Goal: Information Seeking & Learning: Learn about a topic

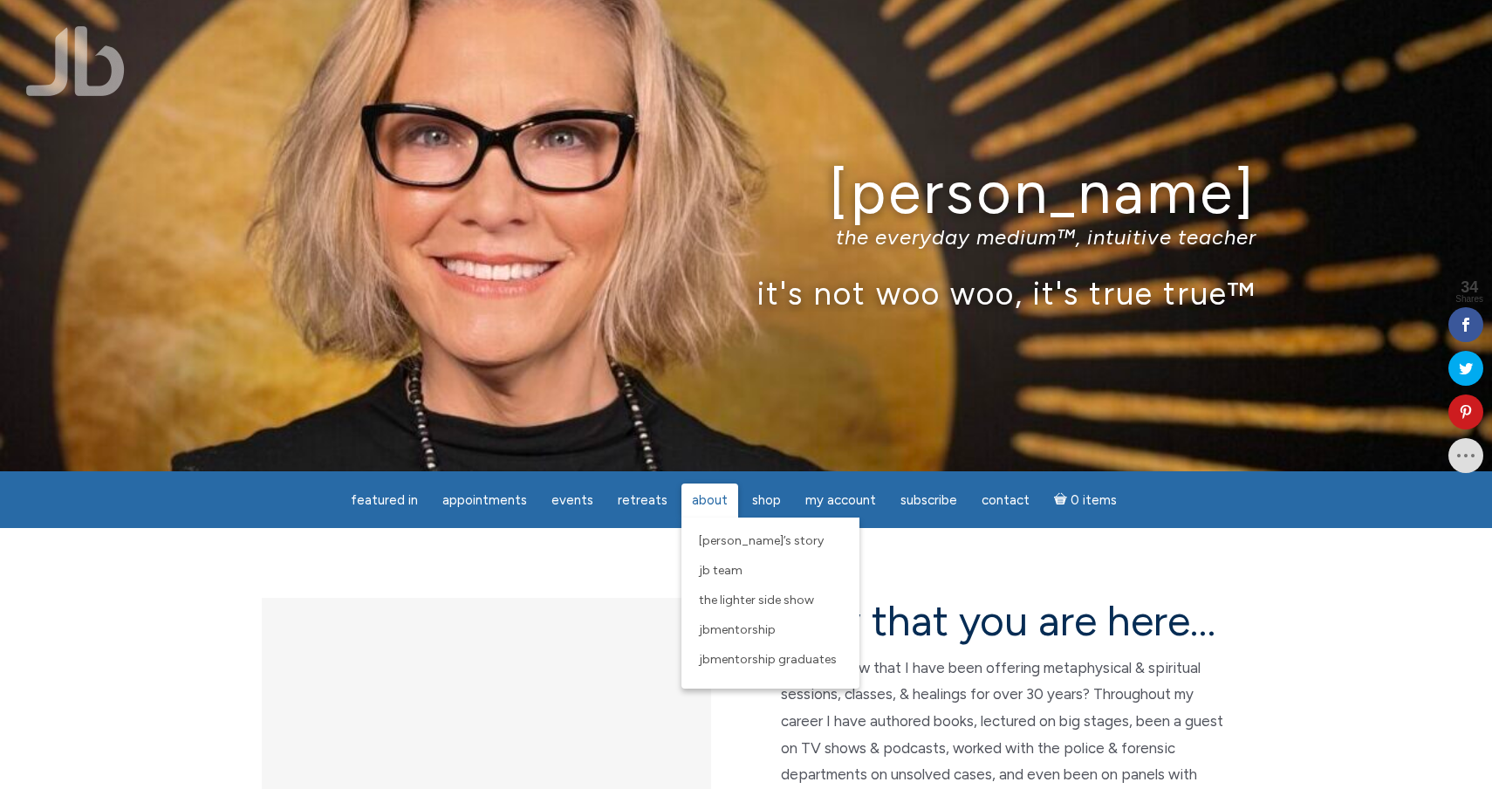
click at [720, 505] on span "About" at bounding box center [710, 500] width 36 height 16
click at [728, 540] on span "[PERSON_NAME]’s Story" at bounding box center [761, 540] width 125 height 15
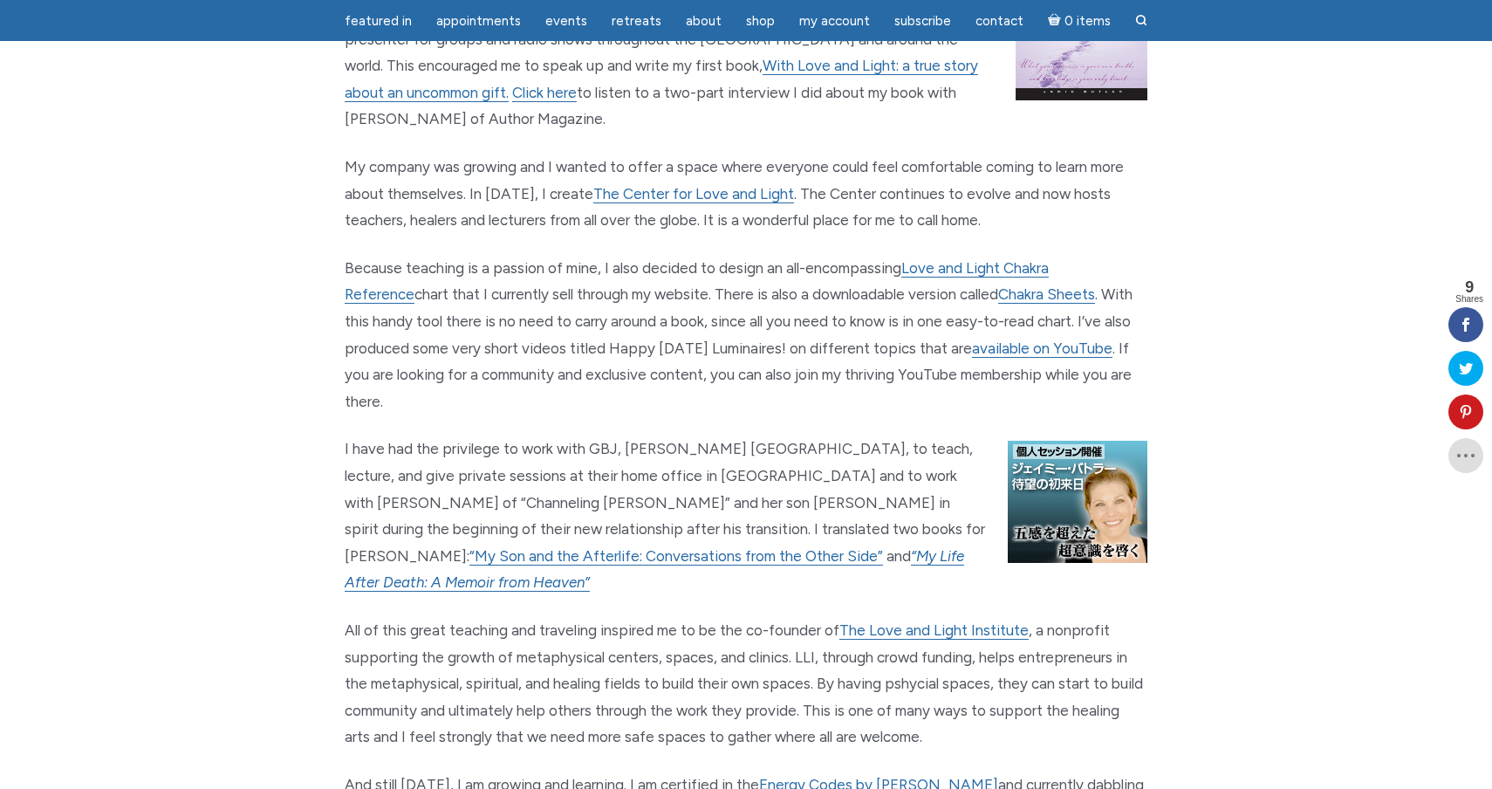
scroll to position [1333, 0]
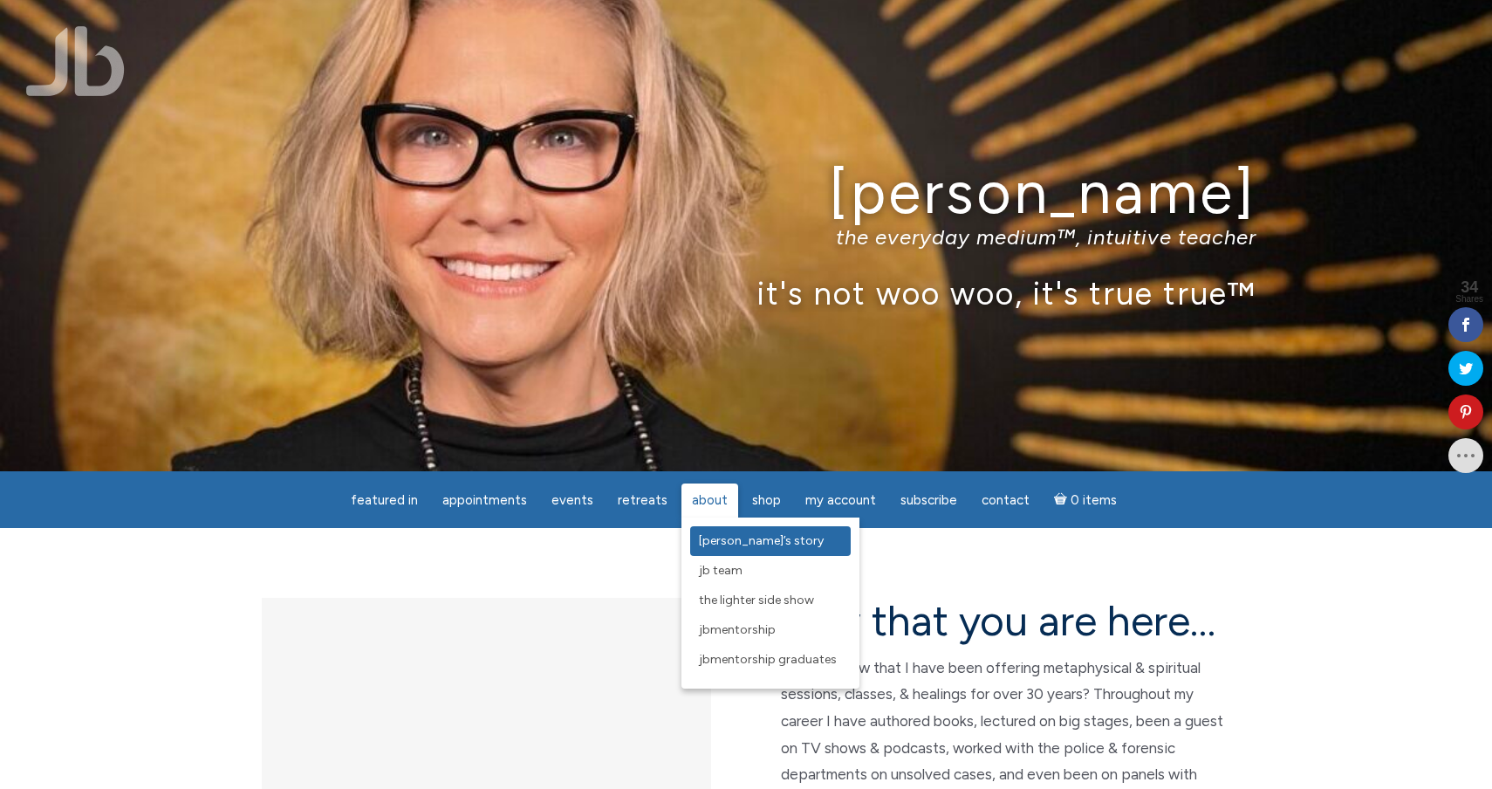
click at [728, 537] on span "[PERSON_NAME]’s Story" at bounding box center [761, 540] width 125 height 15
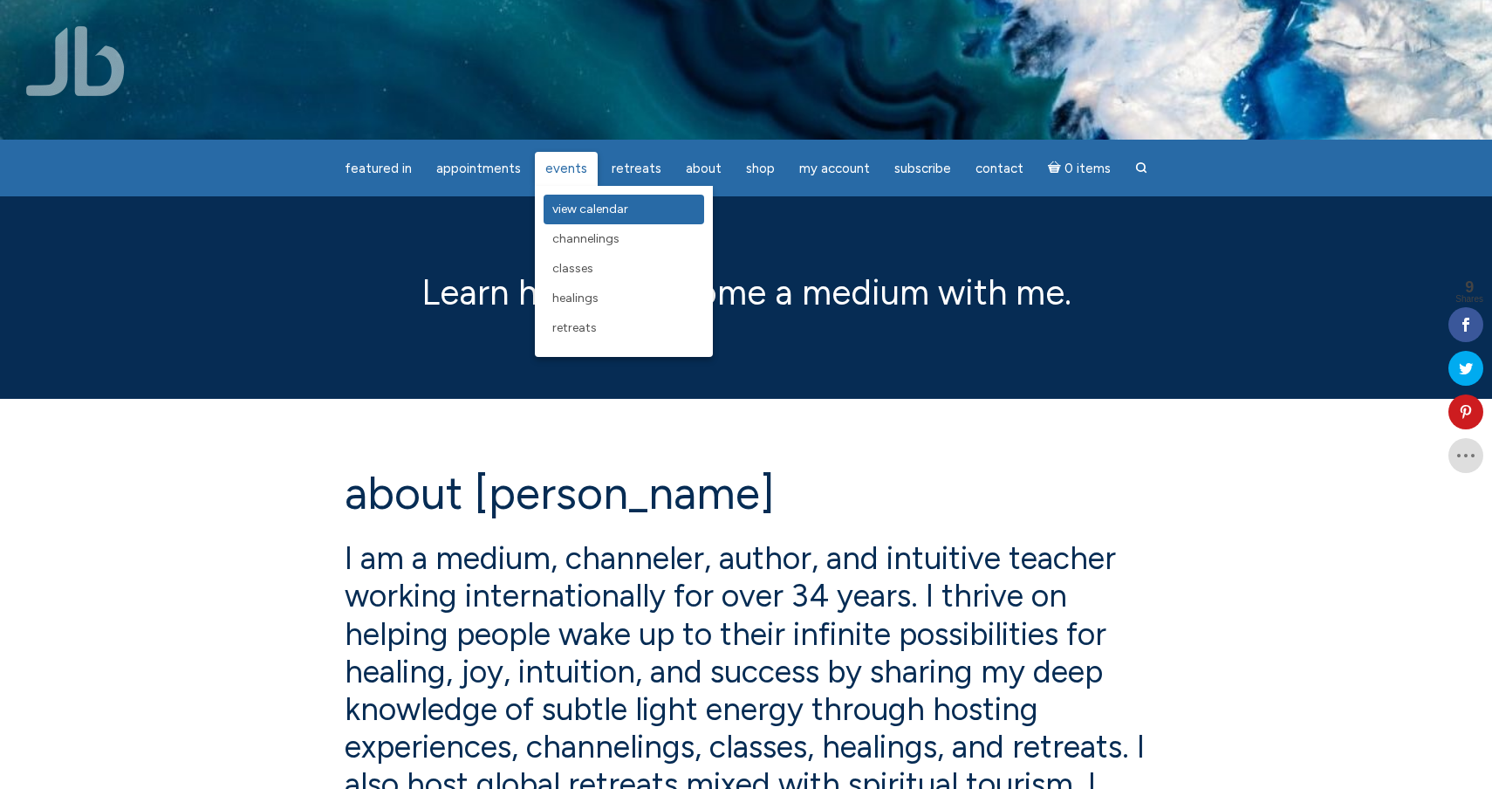
click at [579, 212] on span "View Calendar" at bounding box center [590, 209] width 76 height 15
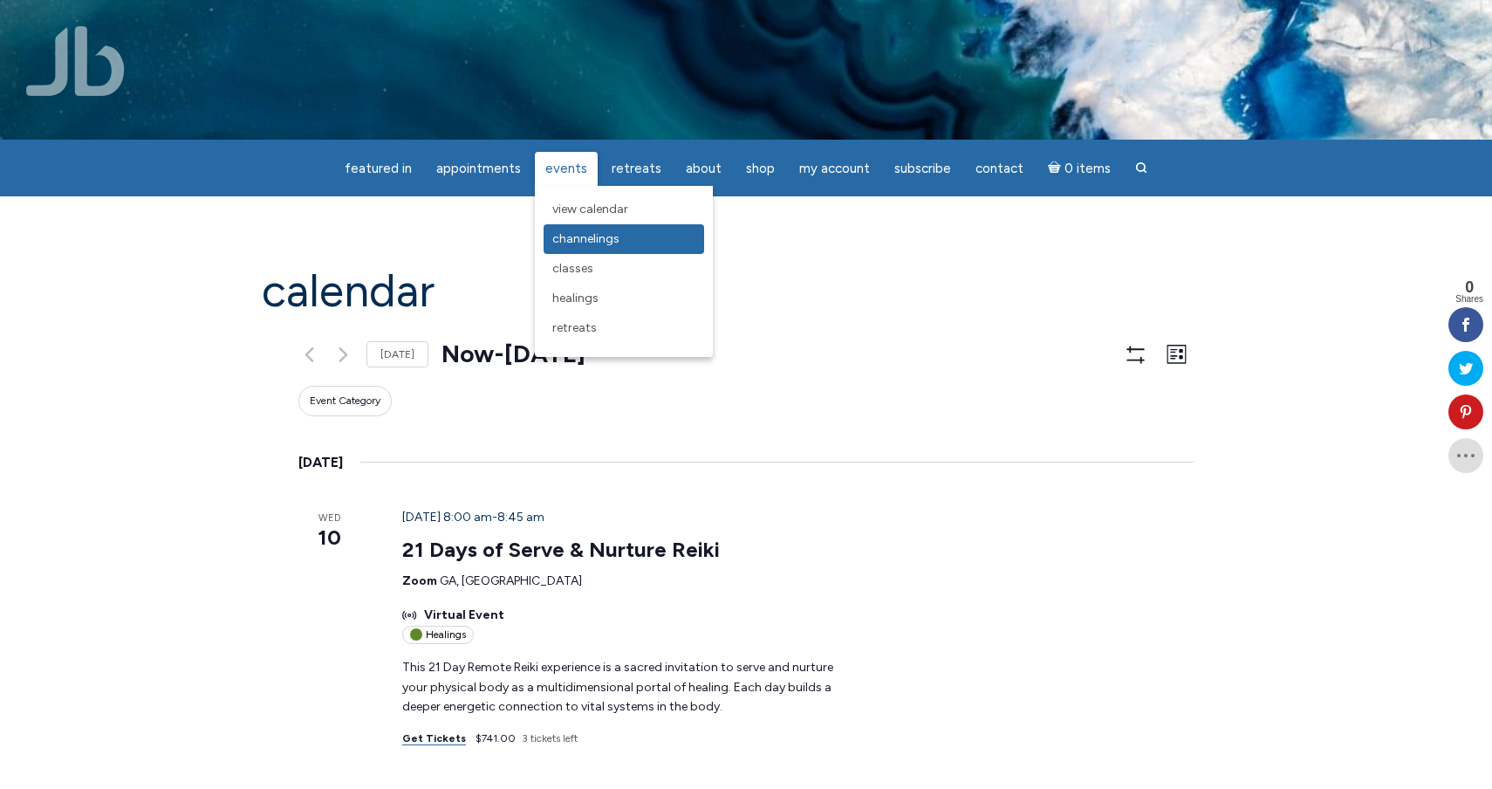
click at [585, 235] on span "Channelings" at bounding box center [585, 238] width 67 height 15
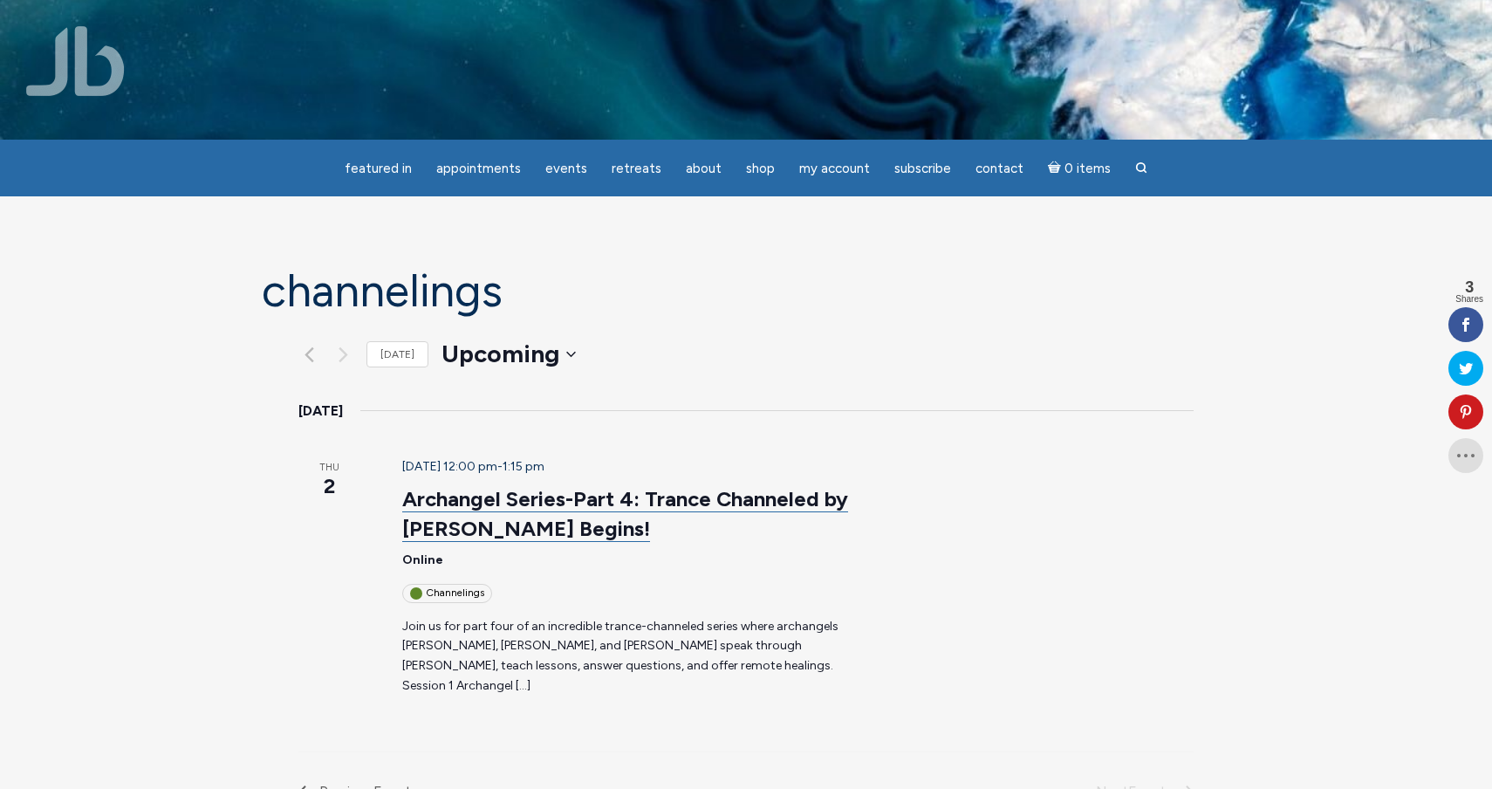
click at [486, 486] on link "Archangel Series-Part 4: Trance Channeled by [PERSON_NAME] Begins!" at bounding box center [625, 514] width 446 height 56
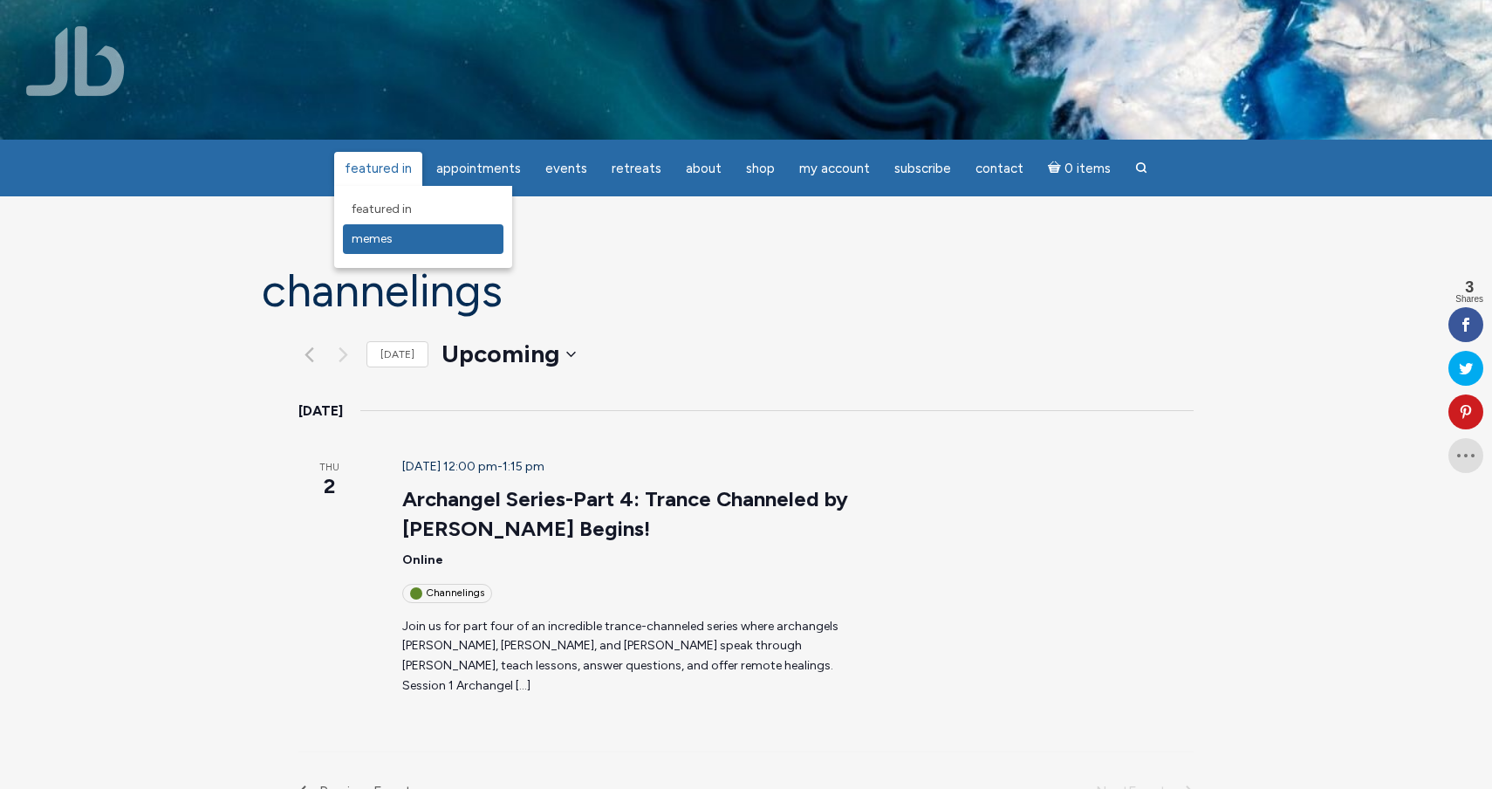
click at [393, 236] on span "Memes" at bounding box center [372, 238] width 41 height 15
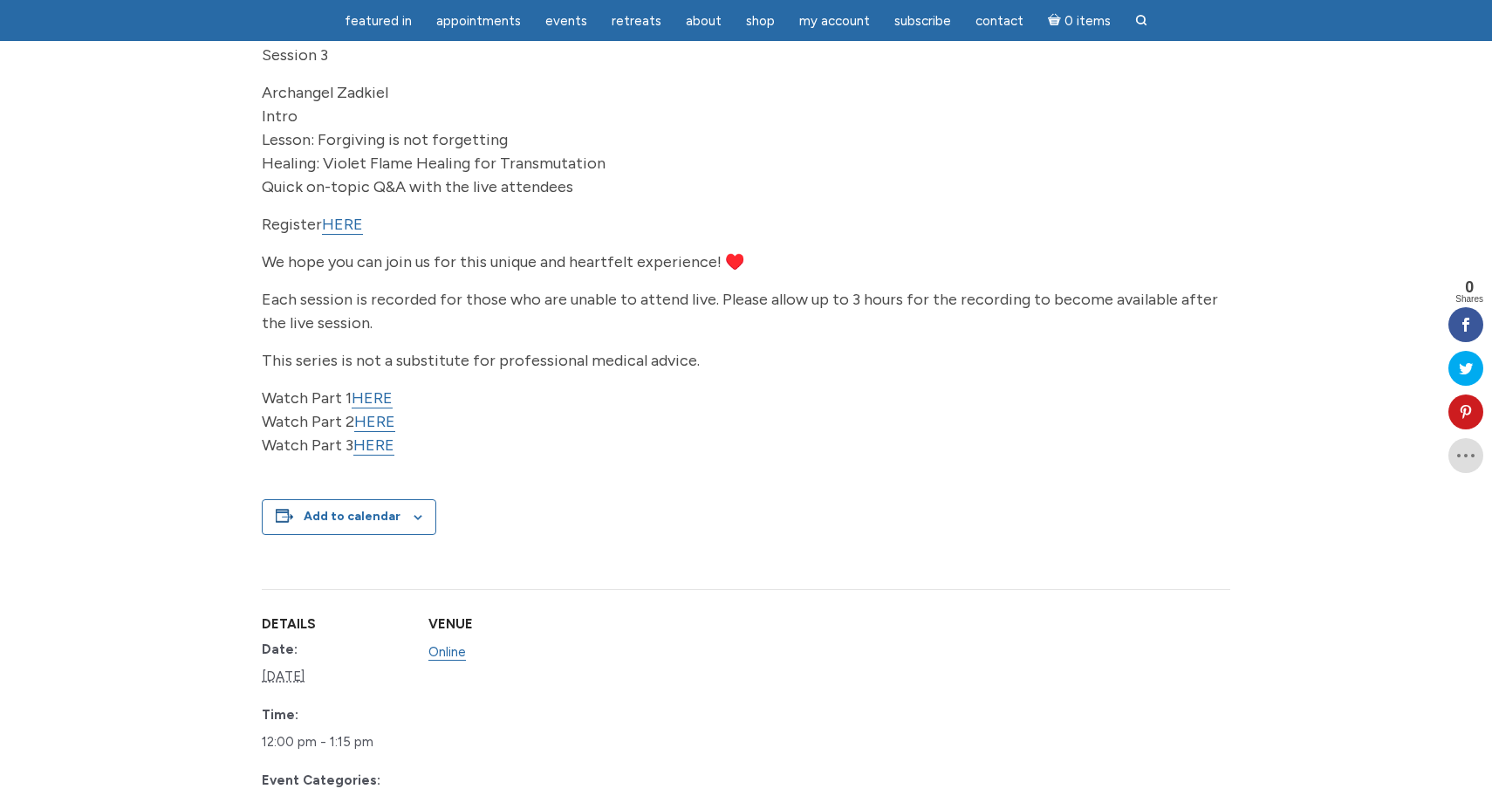
scroll to position [616, 0]
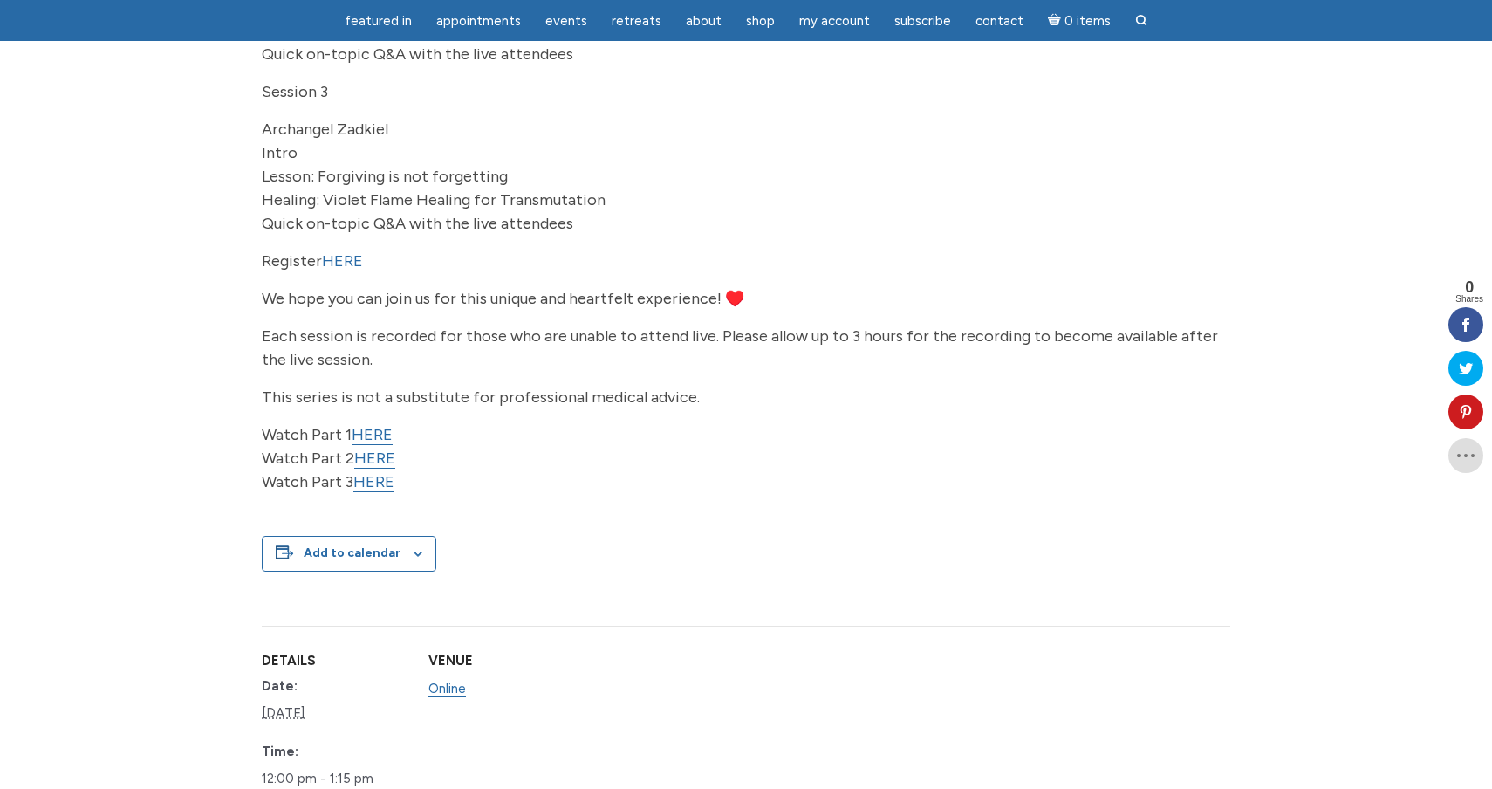
click at [367, 445] on link "HERE" at bounding box center [372, 435] width 41 height 20
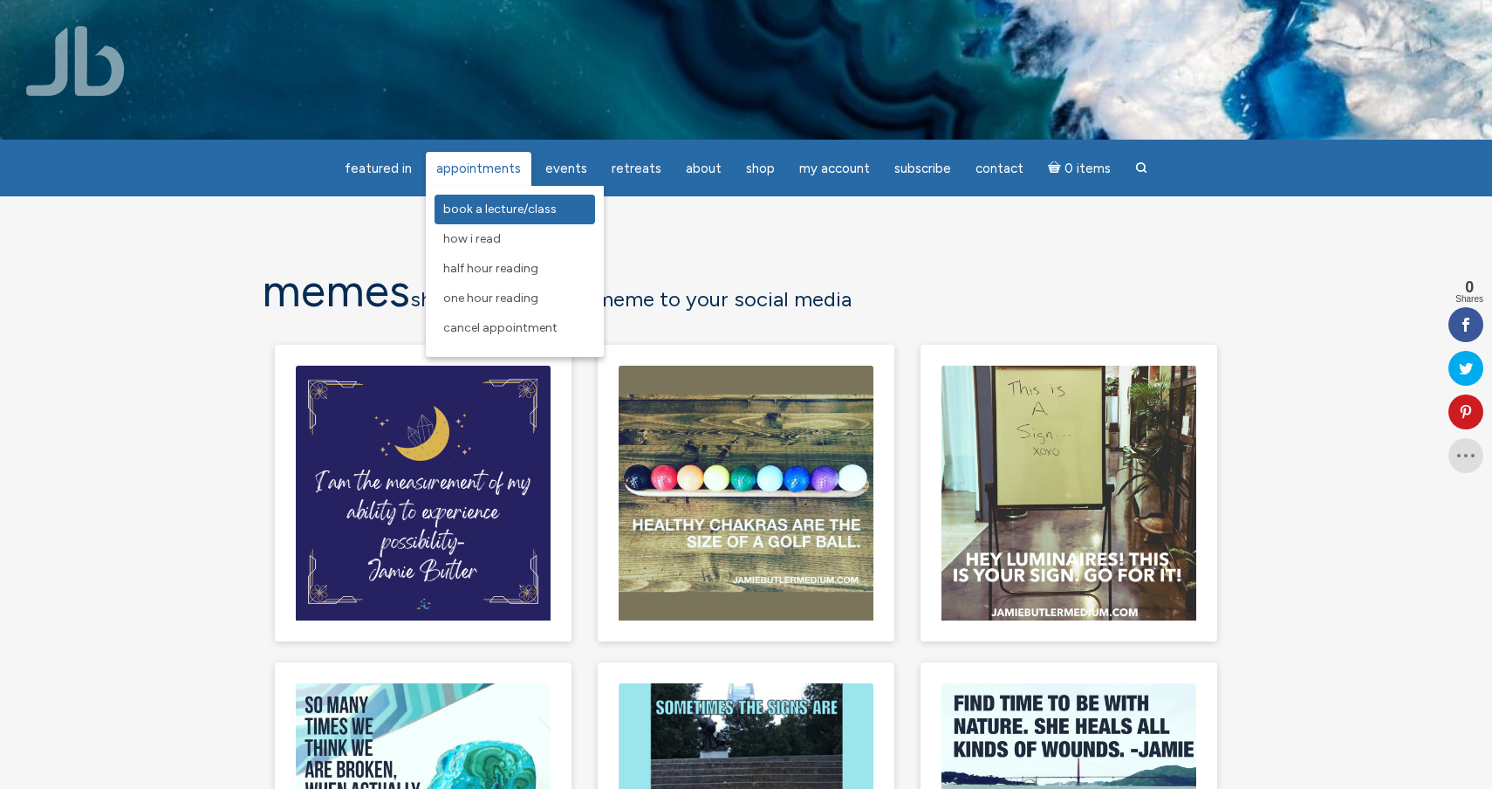
click at [496, 216] on link "Book a Lecture/Class" at bounding box center [515, 210] width 161 height 30
